Goal: Navigation & Orientation: Find specific page/section

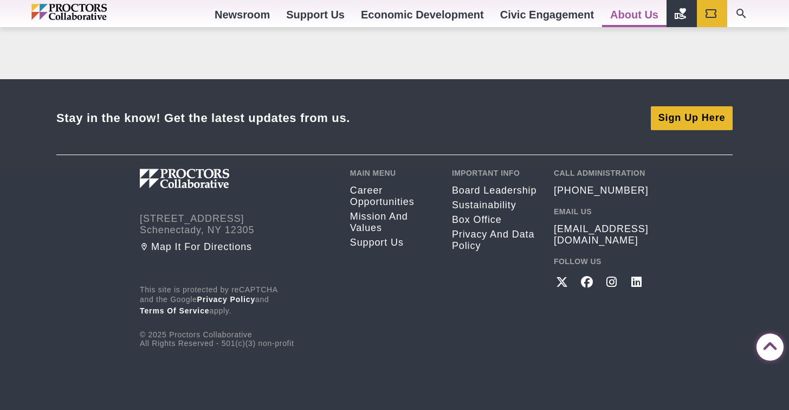
scroll to position [1592, 0]
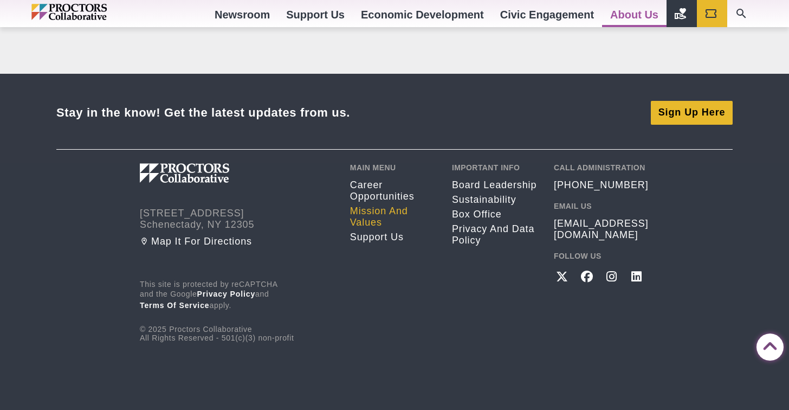
click at [375, 211] on link "Mission and Values" at bounding box center [393, 216] width 86 height 23
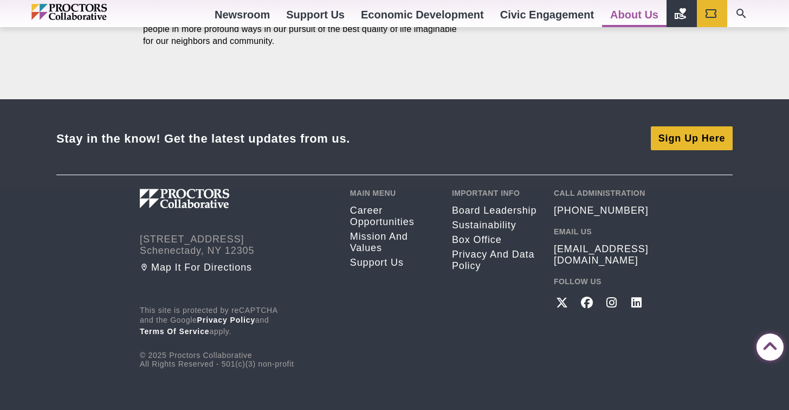
scroll to position [673, 0]
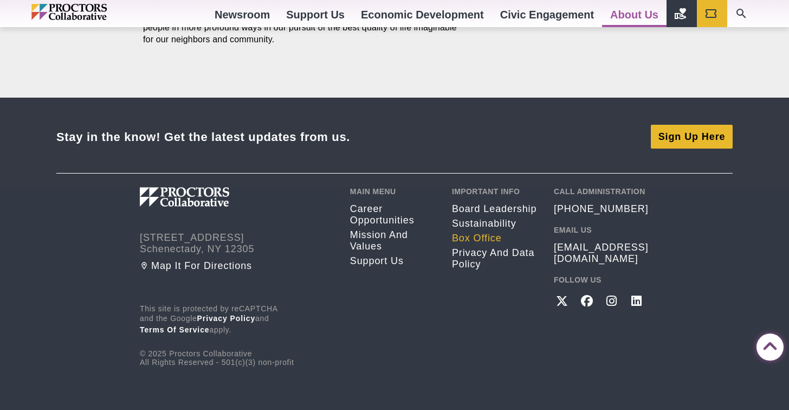
click at [483, 242] on link "Box Office" at bounding box center [495, 237] width 86 height 11
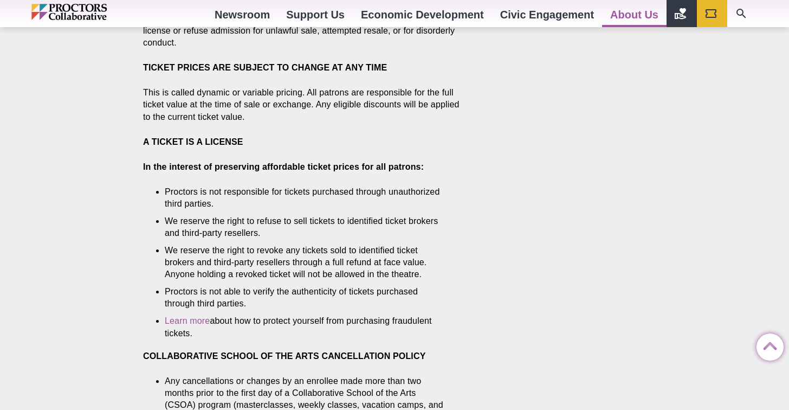
scroll to position [886, 0]
